Goal: Information Seeking & Learning: Learn about a topic

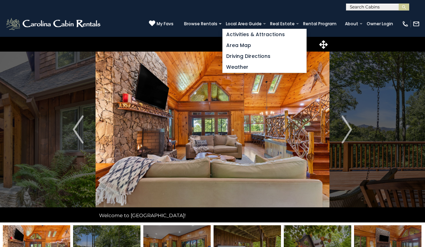
click at [260, 38] on link "Activities & Attractions" at bounding box center [265, 34] width 84 height 11
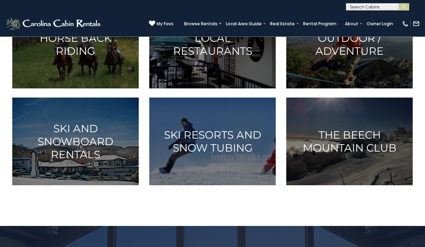
scroll to position [420, 0]
click at [384, 152] on h3 "The Beech Mountain Club" at bounding box center [349, 142] width 109 height 26
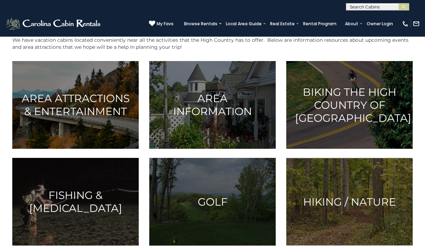
scroll to position [165, 0]
click at [98, 111] on h3 "Area Attractions & Entertainment" at bounding box center [75, 105] width 109 height 26
click at [202, 121] on img at bounding box center [212, 105] width 127 height 88
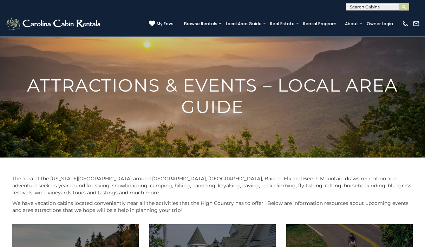
scroll to position [0, 0]
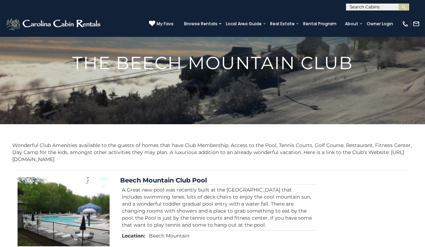
scroll to position [34, 0]
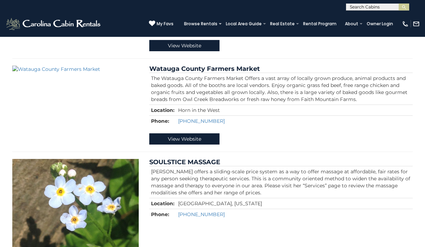
scroll to position [1899, 0]
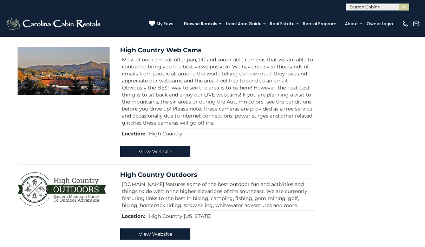
scroll to position [797, 0]
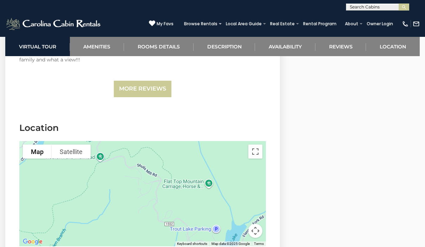
scroll to position [1884, 0]
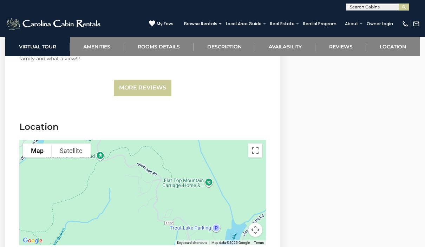
click at [208, 166] on div at bounding box center [142, 192] width 247 height 105
click at [190, 165] on div at bounding box center [142, 192] width 247 height 105
click at [212, 163] on div at bounding box center [142, 192] width 247 height 105
click at [210, 163] on div at bounding box center [142, 192] width 247 height 105
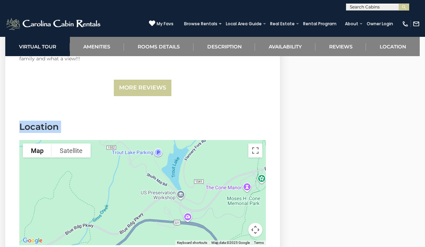
click at [238, 121] on h3 "Location" at bounding box center [142, 127] width 247 height 12
